Goal: Use online tool/utility: Use online tool/utility

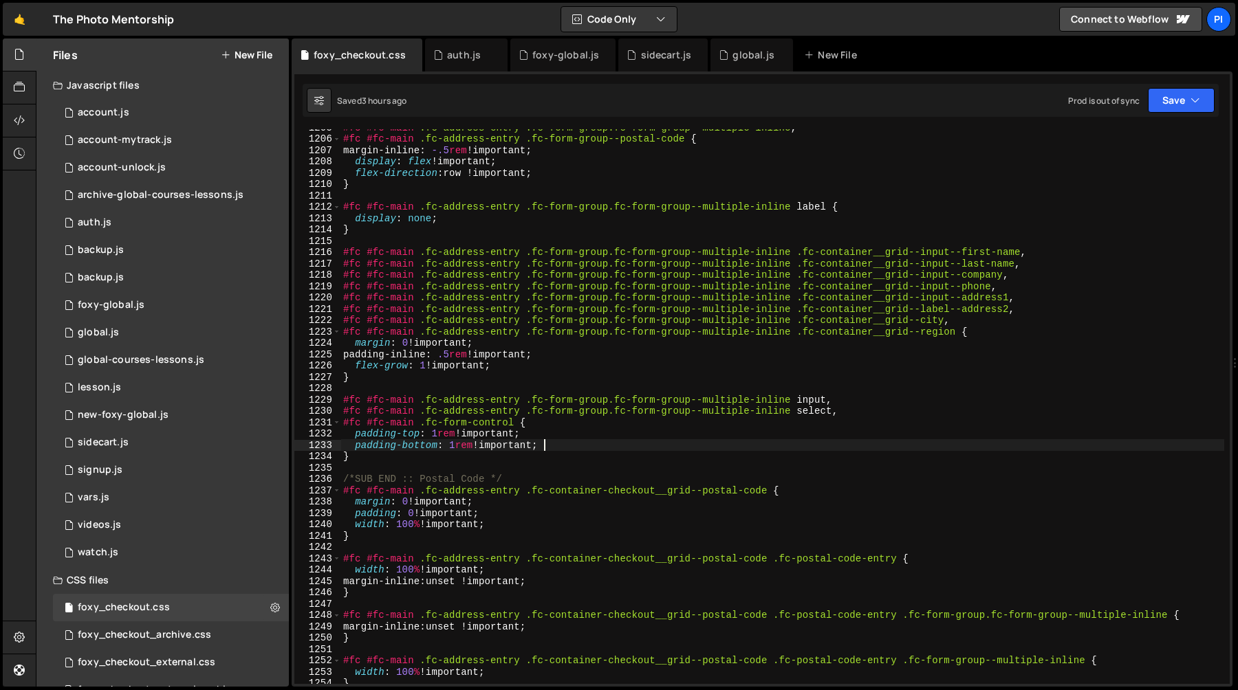
scroll to position [15186, 0]
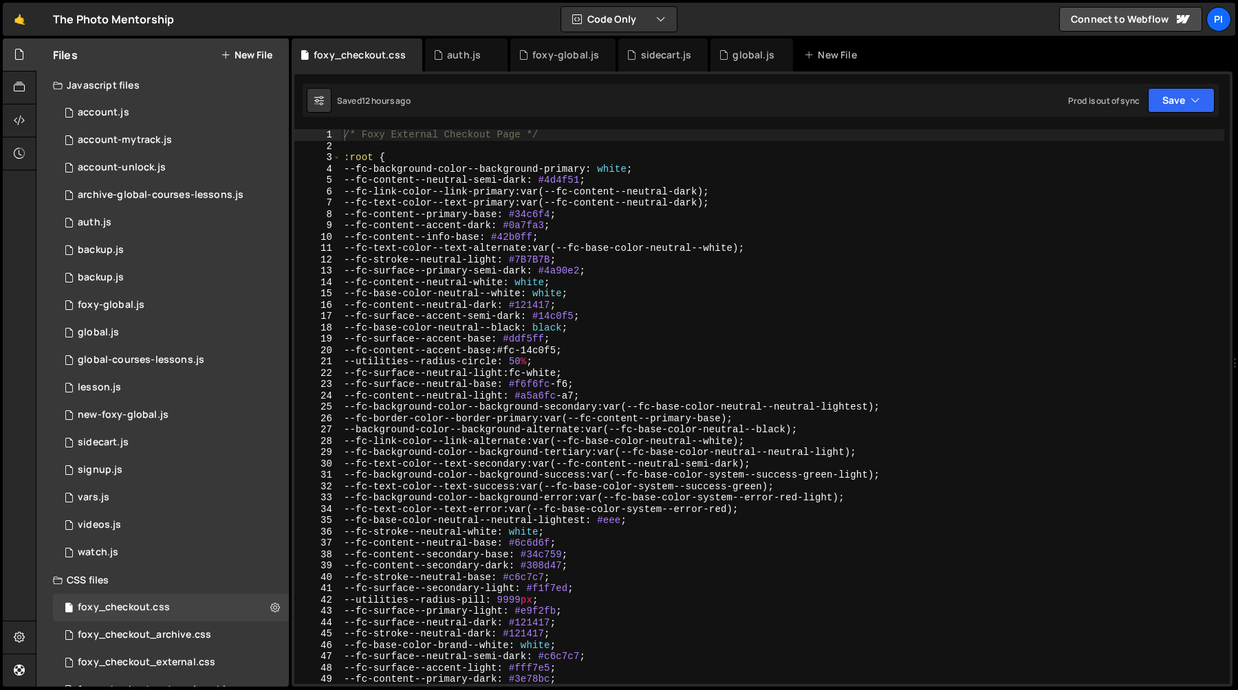
scroll to position [15186, 0]
click at [371, 147] on div "/* Foxy External Checkout Page */ :root { --fc-background-color--background-pri…" at bounding box center [782, 418] width 883 height 578
click at [449, 54] on div "auth.js" at bounding box center [464, 55] width 34 height 14
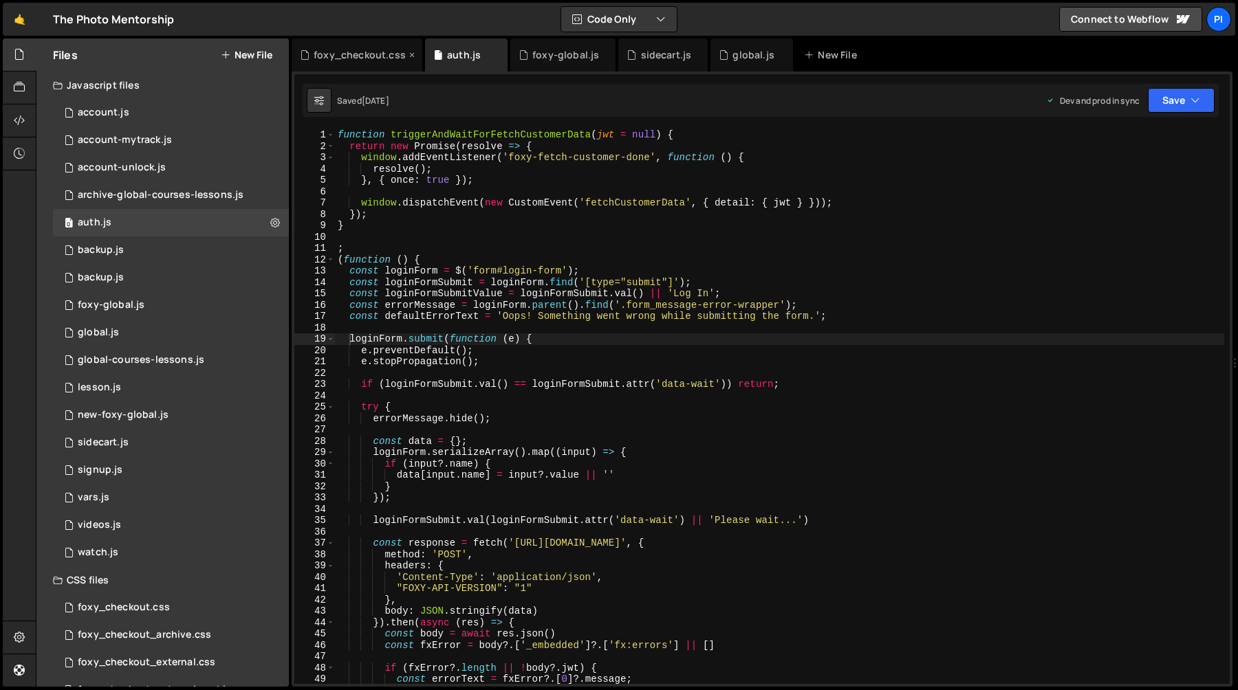
click at [408, 55] on icon at bounding box center [412, 55] width 10 height 14
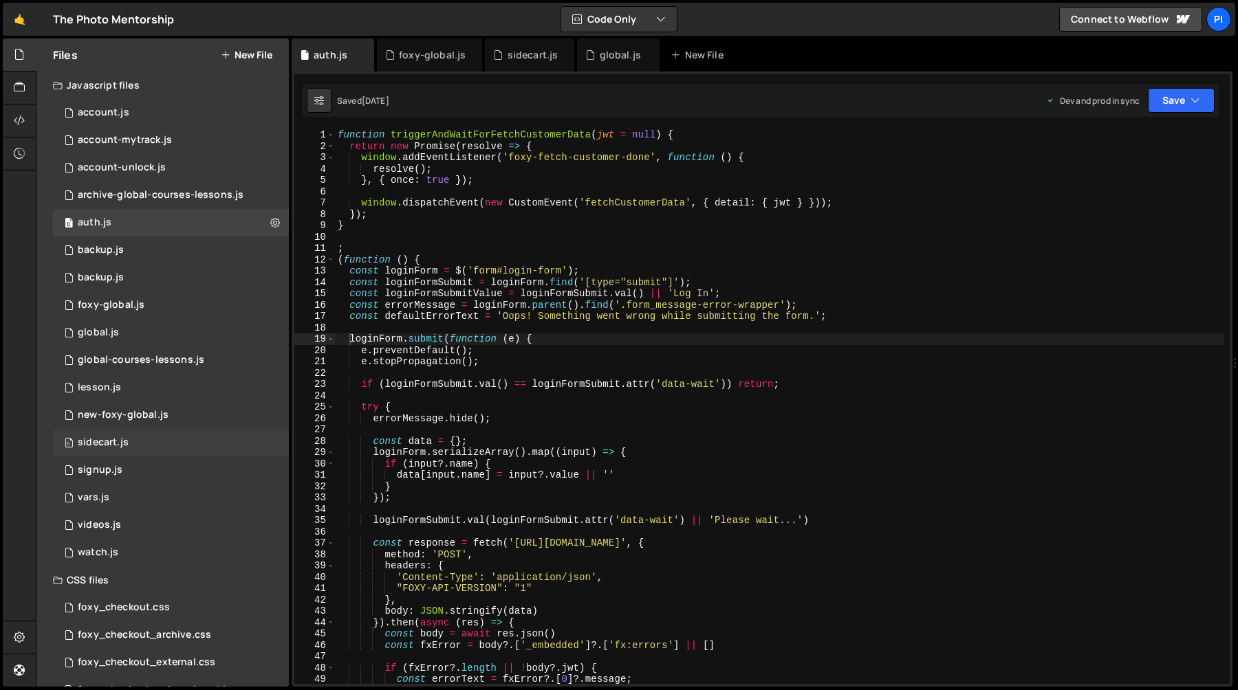
scroll to position [58, 0]
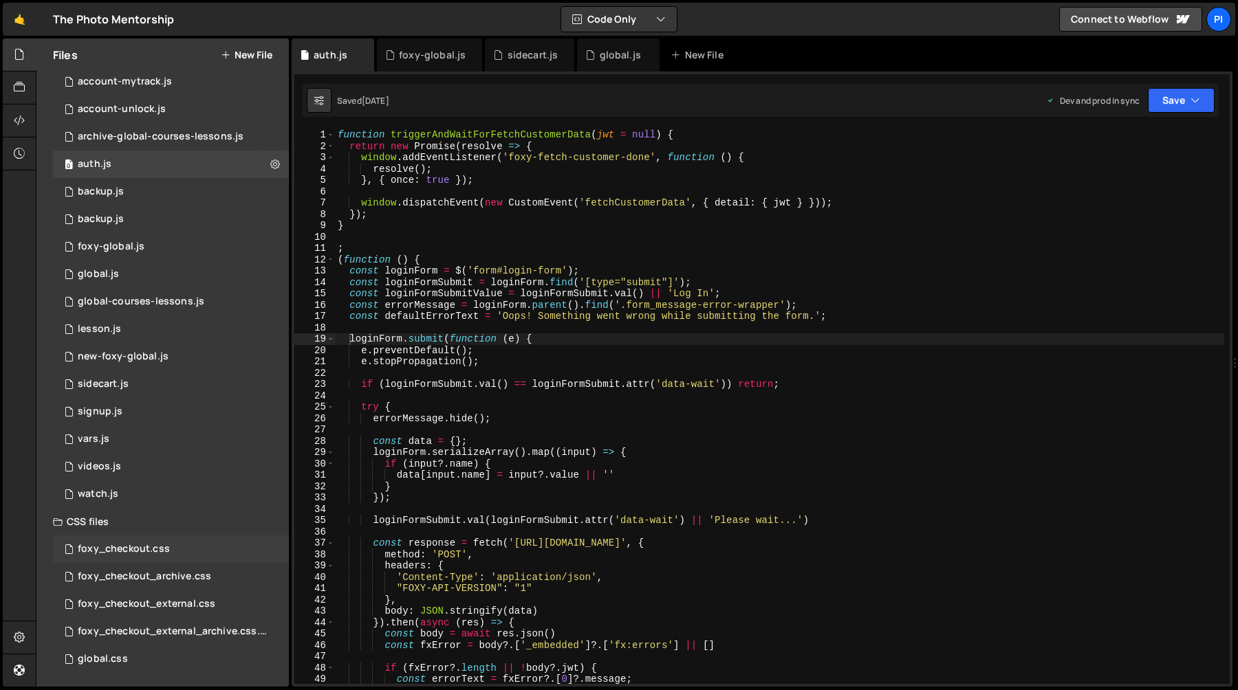
click at [142, 557] on div "foxy_checkout.css 0" at bounding box center [171, 550] width 236 height 28
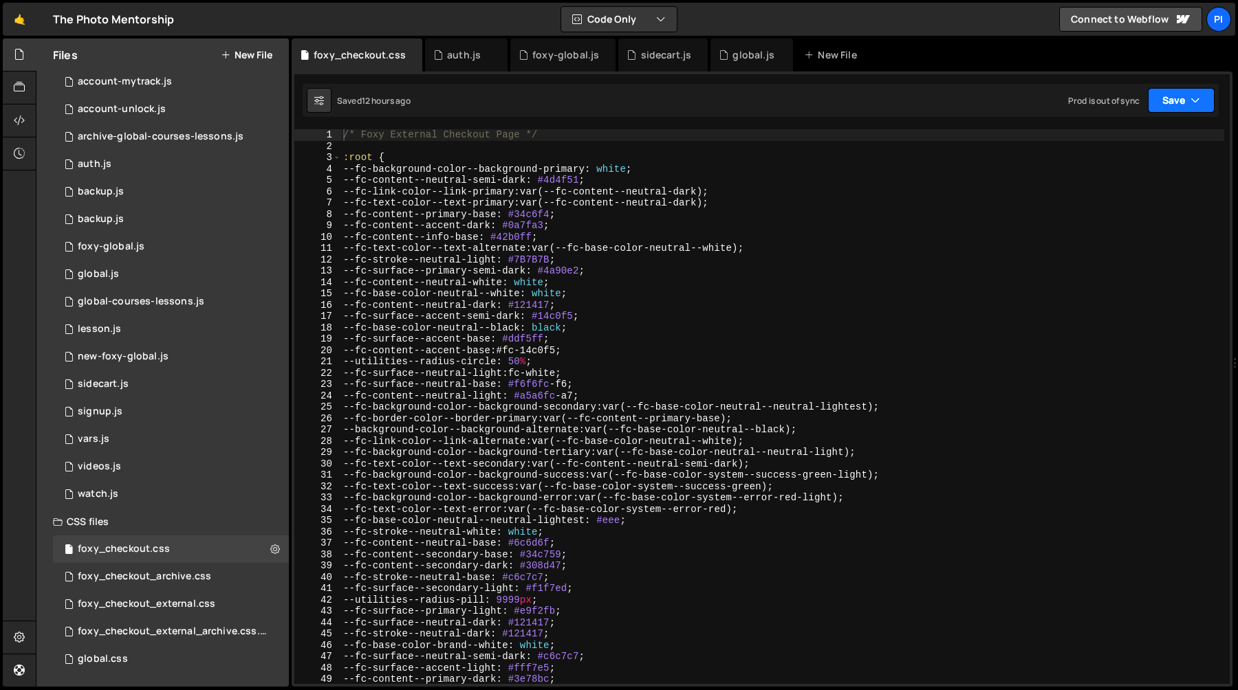
click at [1198, 102] on icon "button" at bounding box center [1195, 101] width 10 height 14
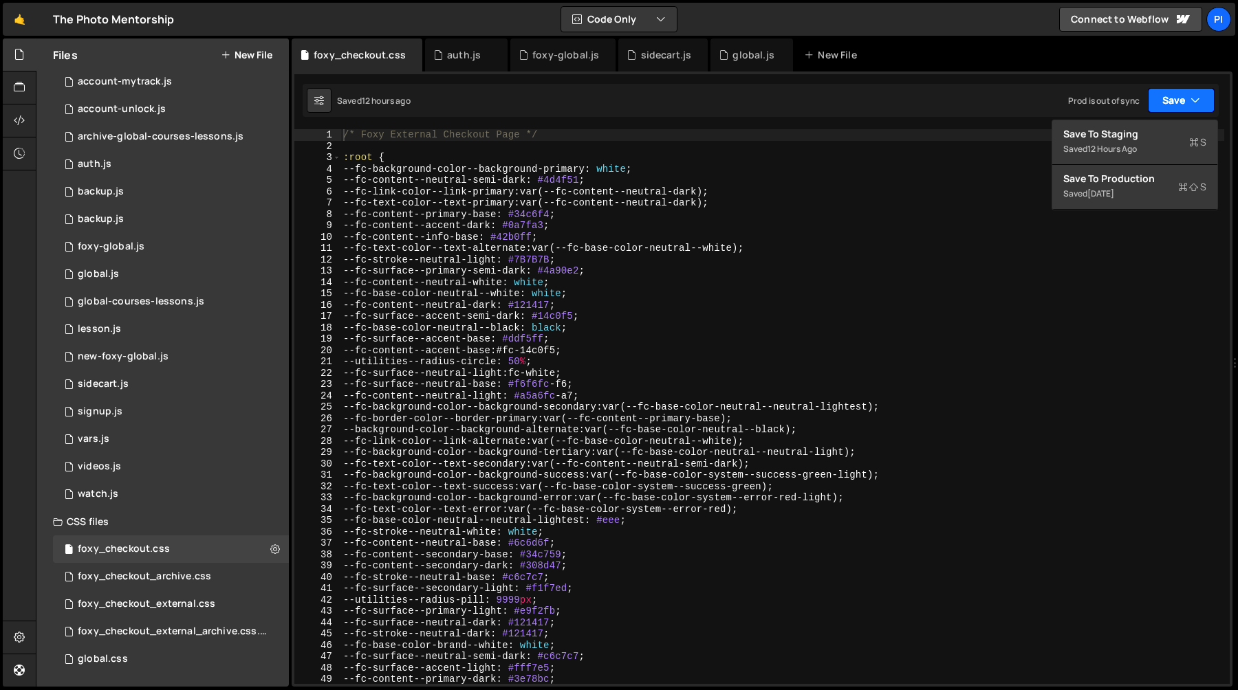
scroll to position [15186, 0]
click at [1135, 186] on div "Saved 1 week ago" at bounding box center [1134, 194] width 143 height 17
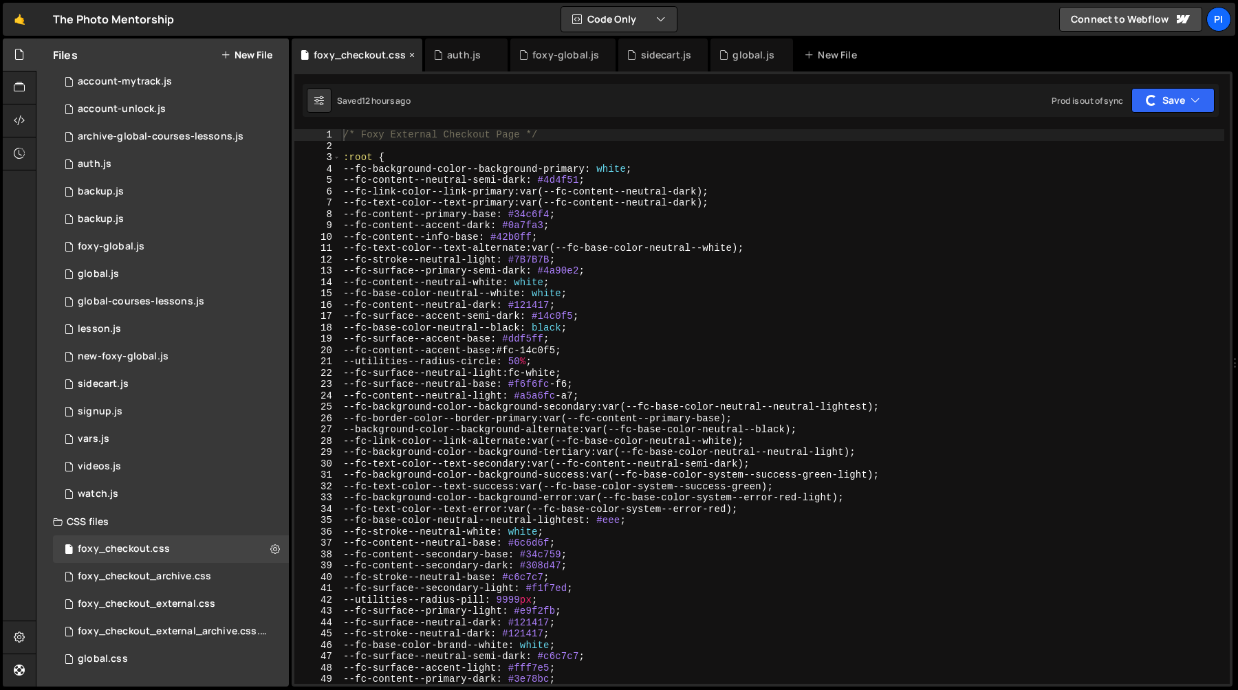
click at [408, 56] on icon at bounding box center [412, 55] width 10 height 14
